Goal: Task Accomplishment & Management: Complete application form

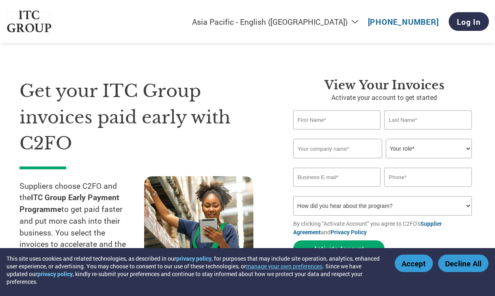
select select "en-IN"
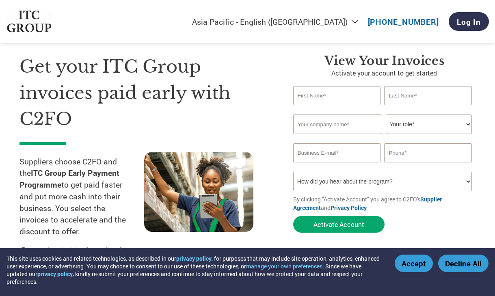
scroll to position [23, 0]
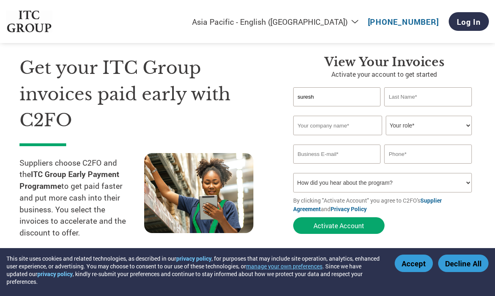
type input "suresh"
type input "[PERSON_NAME]"
type input "ossom foods pvt ltd"
select select "OWNER_FOUNDER"
type input "[EMAIL_ADDRESS][DOMAIN_NAME]"
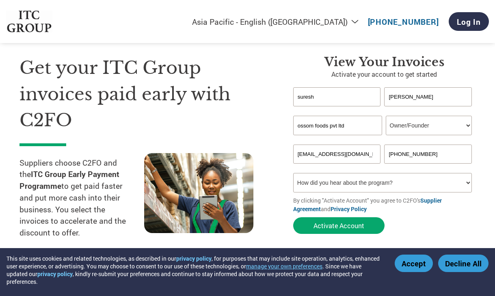
type input "[PHONE_NUMBER]"
select select "Email"
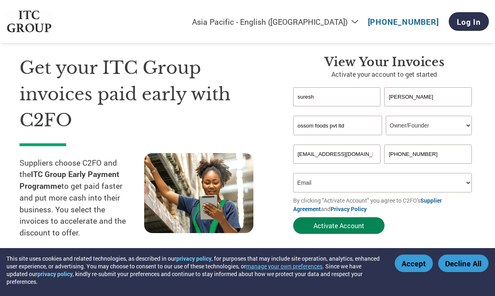
click at [316, 225] on button "Activate Account" at bounding box center [338, 225] width 91 height 17
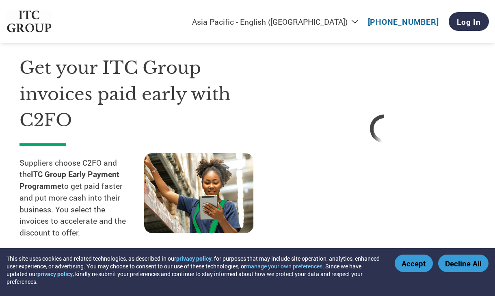
select select "en-IN"
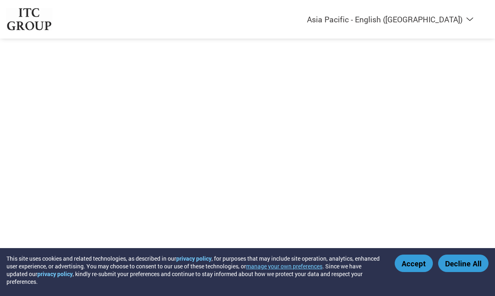
select select "en-IN"
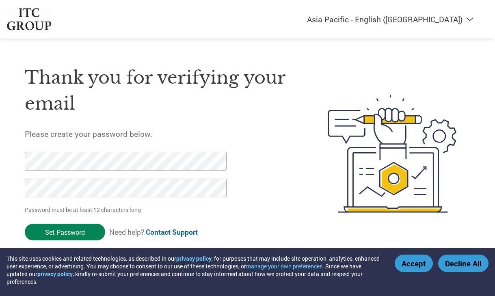
click at [72, 229] on input "Set Password" at bounding box center [65, 232] width 80 height 17
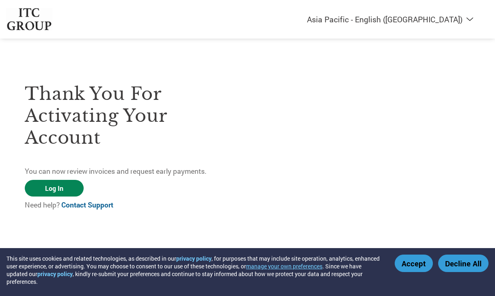
click at [55, 192] on link "Log In" at bounding box center [54, 188] width 59 height 17
